Goal: Task Accomplishment & Management: Manage account settings

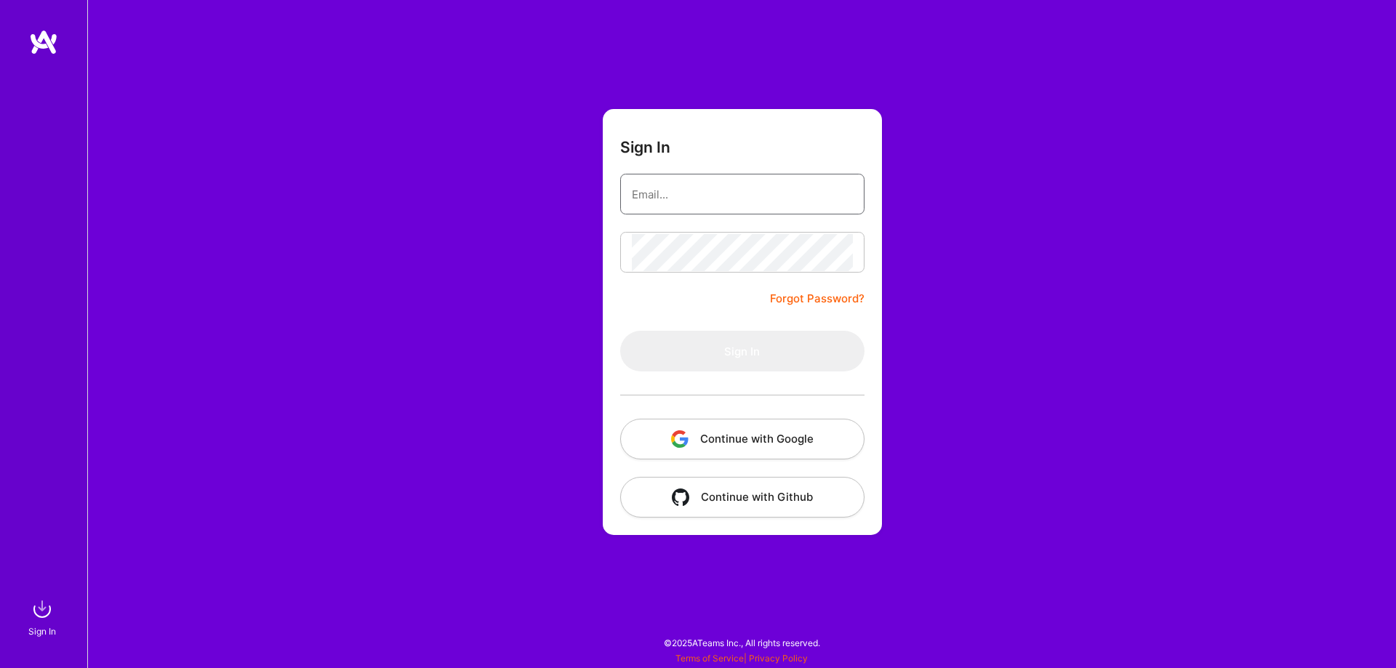
type input "[EMAIL_ADDRESS][DOMAIN_NAME]"
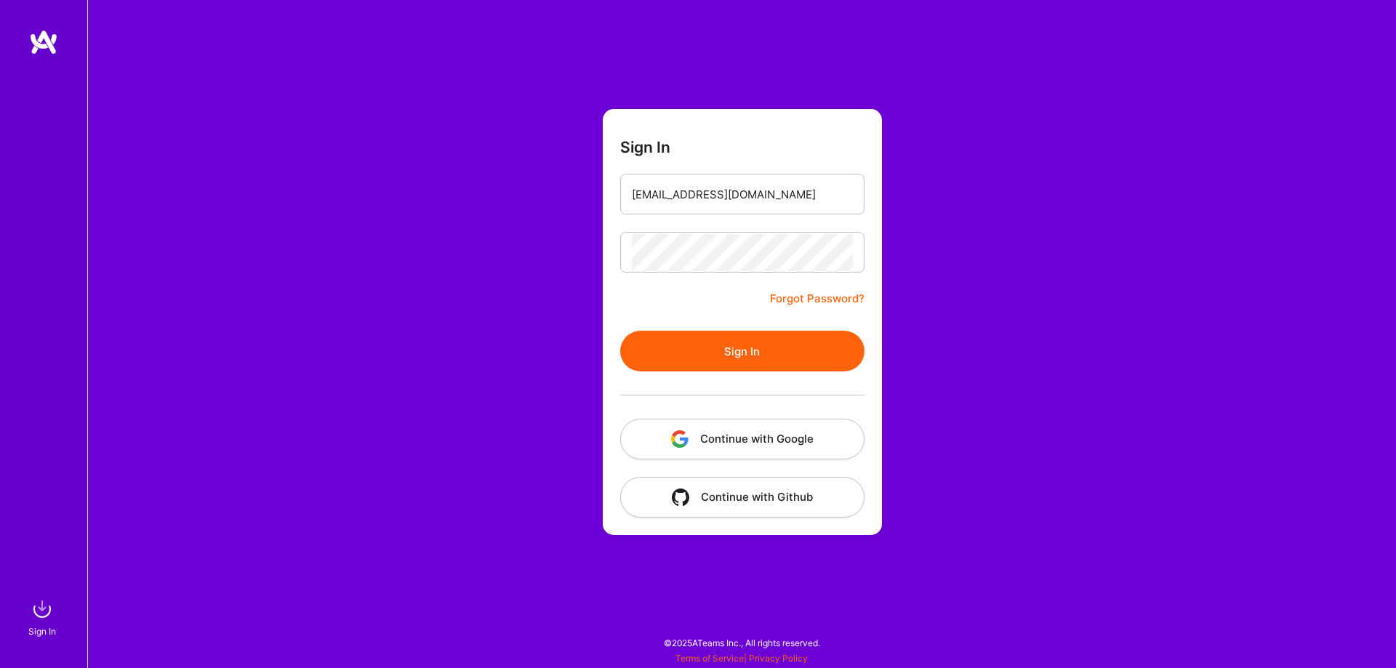
click at [633, 304] on form "Sign In [EMAIL_ADDRESS][DOMAIN_NAME] Forgot Password? Sign In Continue with Goo…" at bounding box center [742, 322] width 279 height 426
click at [723, 365] on button "Sign In" at bounding box center [742, 351] width 244 height 41
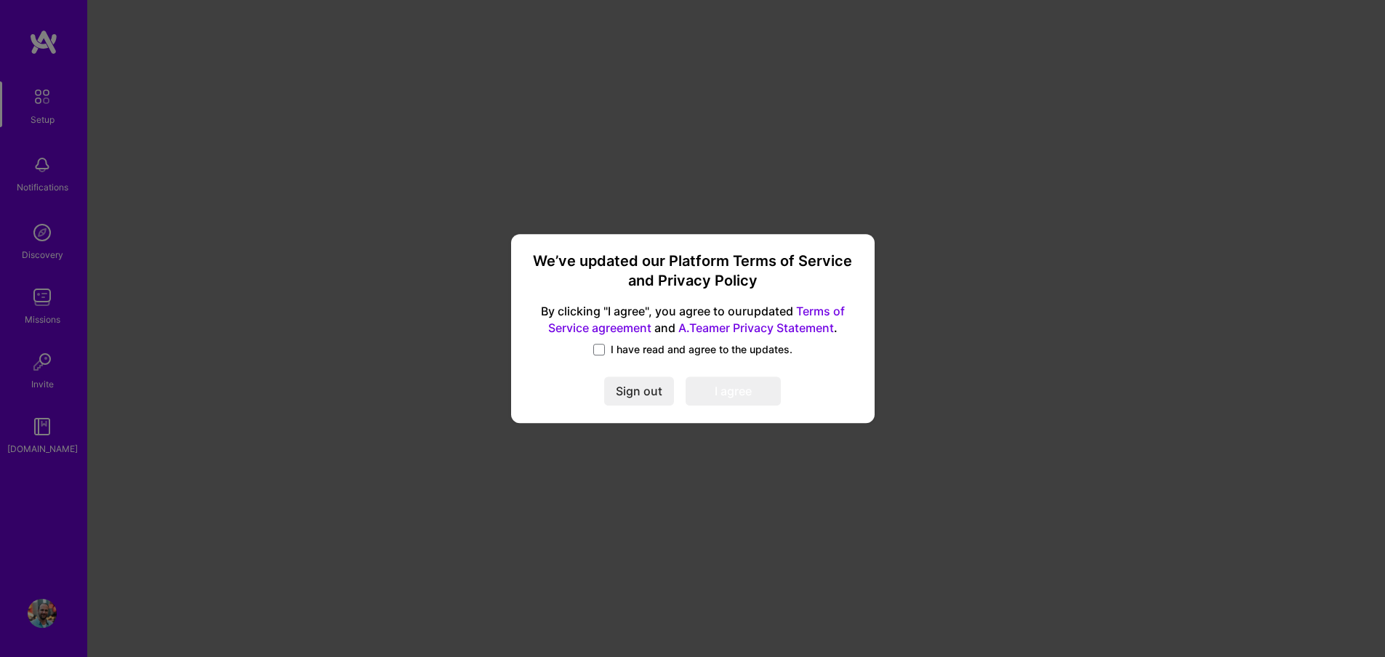
click at [614, 346] on span "I have read and agree to the updates." at bounding box center [702, 349] width 182 height 15
click at [0, 0] on input "I have read and agree to the updates." at bounding box center [0, 0] width 0 height 0
click at [758, 395] on button "I agree" at bounding box center [733, 391] width 95 height 29
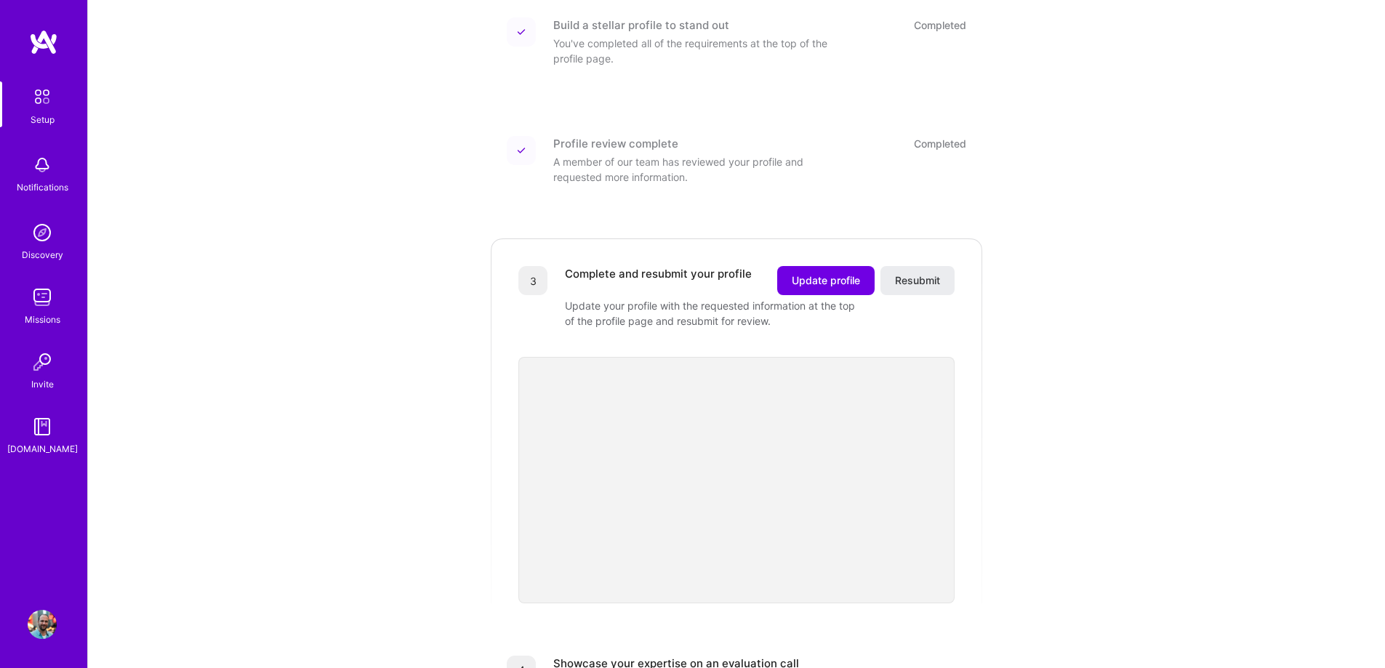
scroll to position [218, 0]
click at [350, 318] on div "Getting started as an [DOMAIN_NAME] Builder Complete the steps below to request…" at bounding box center [736, 375] width 901 height 1165
click at [1163, 488] on div "Getting started as an [DOMAIN_NAME] Builder Complete the steps below to request…" at bounding box center [736, 375] width 901 height 1165
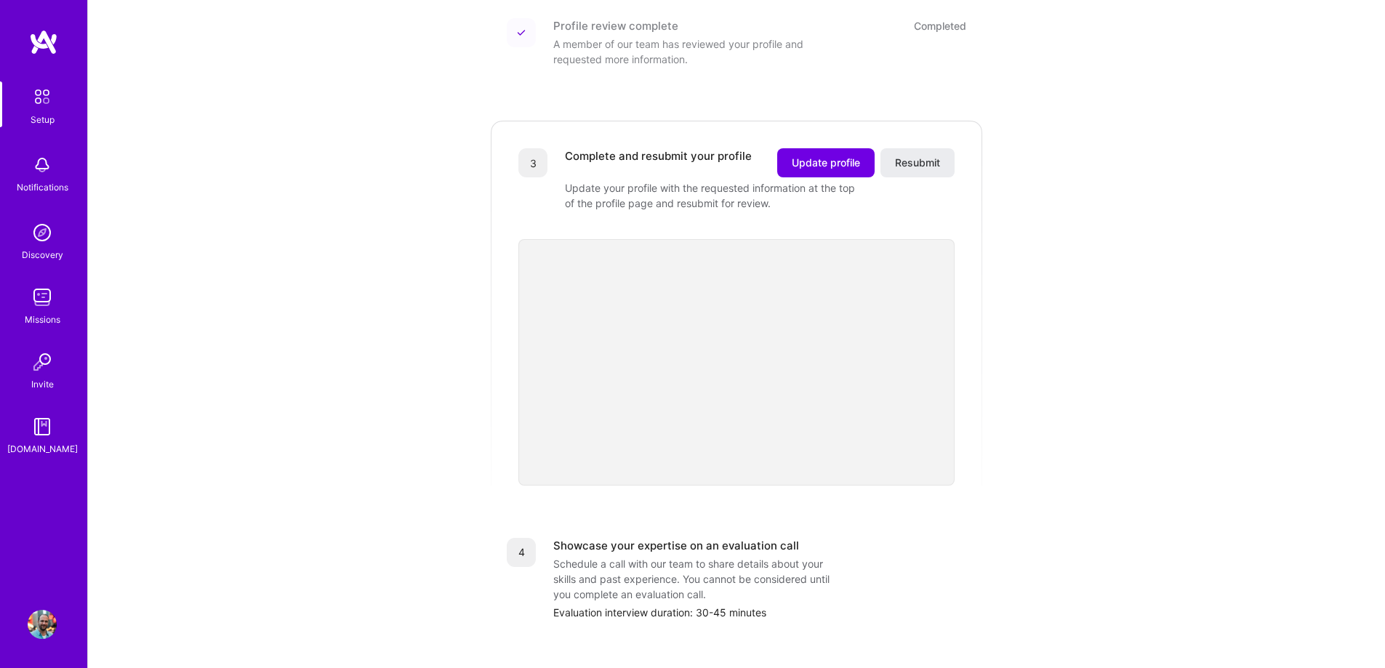
scroll to position [0, 0]
